Goal: Check status

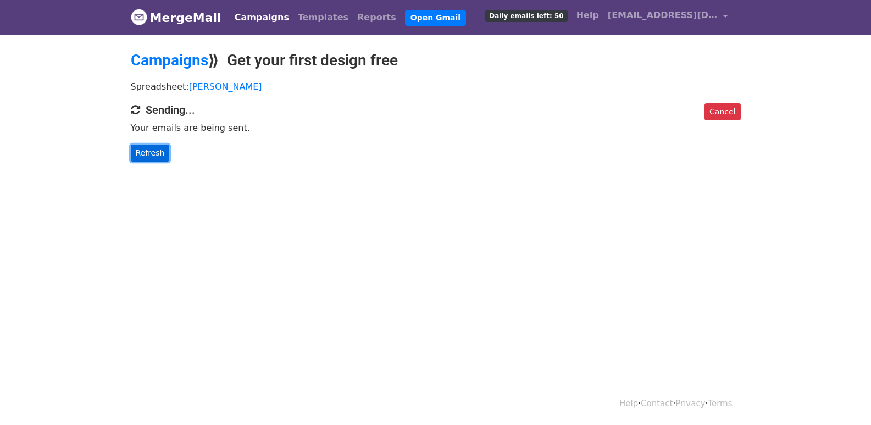
click at [158, 155] on link "Refresh" at bounding box center [150, 153] width 39 height 17
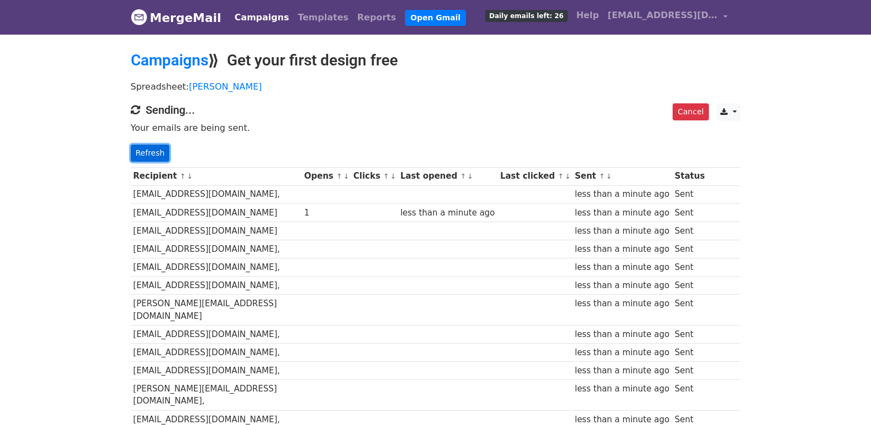
click at [152, 146] on link "Refresh" at bounding box center [150, 153] width 39 height 17
click at [151, 147] on link "Refresh" at bounding box center [150, 153] width 39 height 17
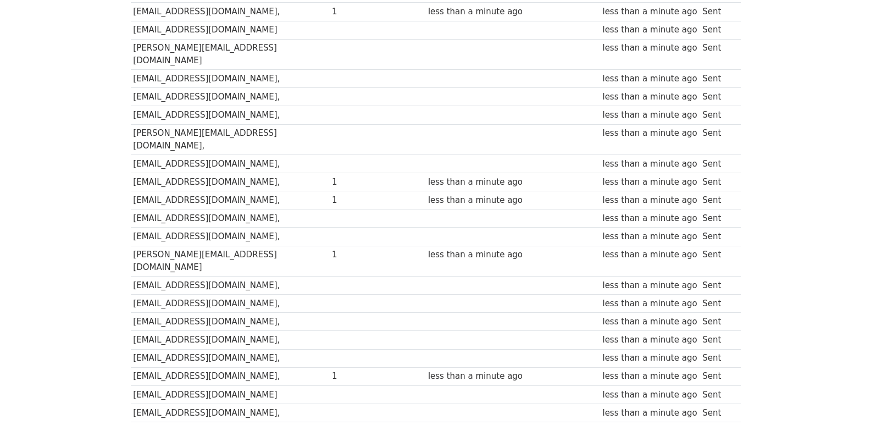
scroll to position [765, 0]
